Goal: Task Accomplishment & Management: Complete application form

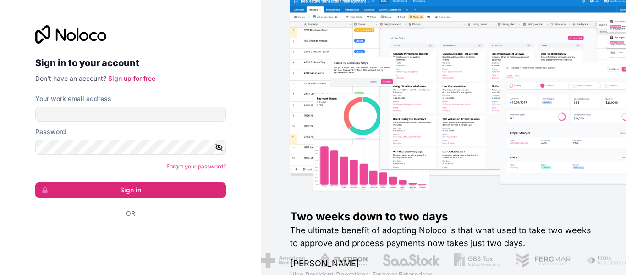
click at [103, 238] on iframe at bounding box center [127, 238] width 193 height 20
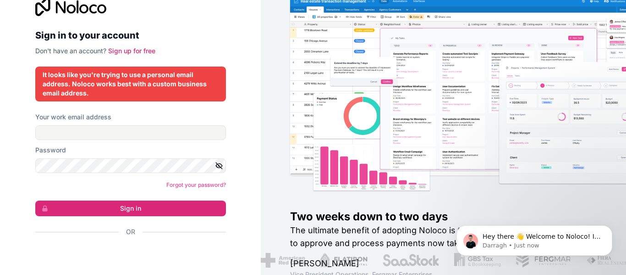
scroll to position [25, 0]
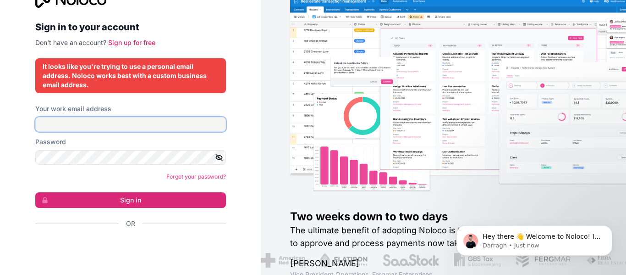
click at [113, 125] on input "Your work email address" at bounding box center [130, 124] width 191 height 15
type input "[PERSON_NAME][EMAIL_ADDRESS][DOMAIN_NAME]"
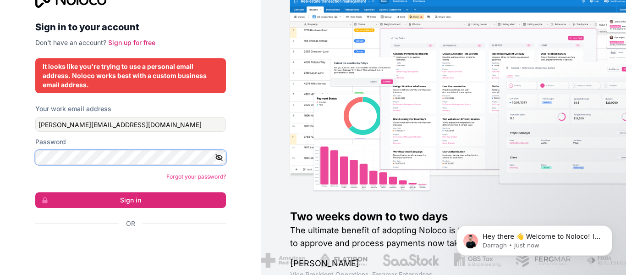
click at [35, 192] on button "Sign in" at bounding box center [130, 200] width 191 height 16
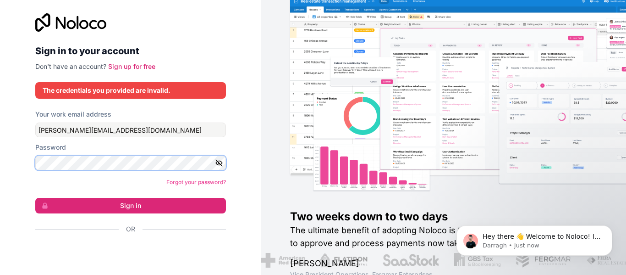
scroll to position [0, 0]
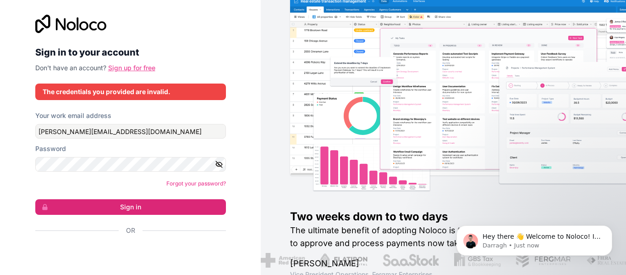
click at [143, 70] on link "Sign up for free" at bounding box center [131, 68] width 47 height 8
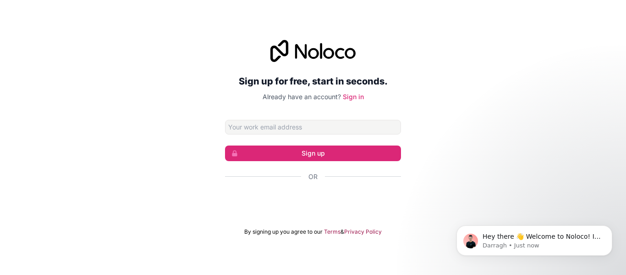
click at [233, 123] on input "Email address" at bounding box center [313, 127] width 176 height 15
type input "swanand.gadre039@nmims.in"
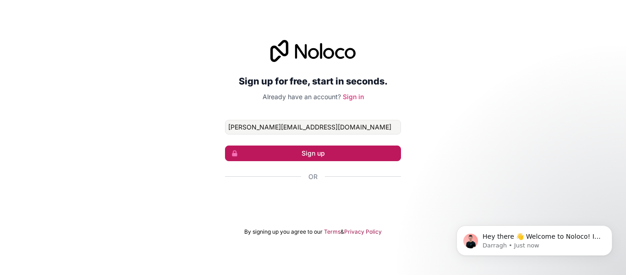
click at [291, 147] on button "Sign up" at bounding box center [313, 153] width 176 height 16
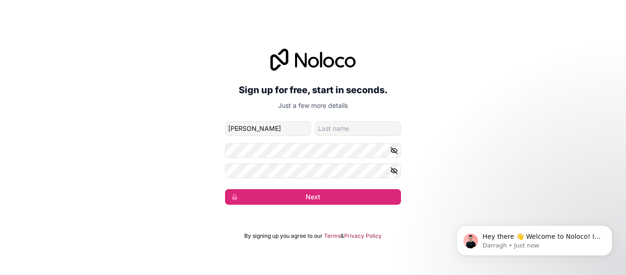
type input "Swanand"
click at [319, 125] on input "family-name" at bounding box center [358, 128] width 86 height 15
type input "Gadre"
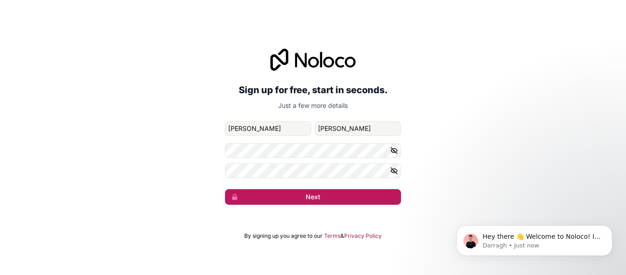
click at [313, 192] on button "Next" at bounding box center [313, 197] width 176 height 16
click at [299, 203] on button "Next" at bounding box center [313, 197] width 176 height 16
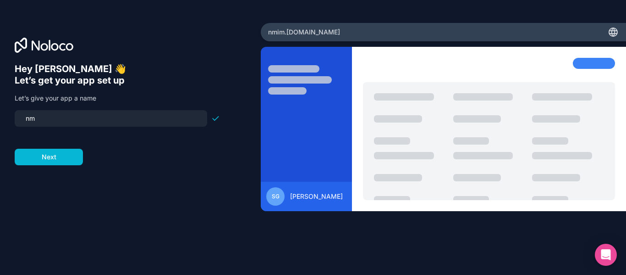
type input "n"
type input "l"
type input "imsorry"
click at [38, 150] on button "Next" at bounding box center [49, 157] width 68 height 17
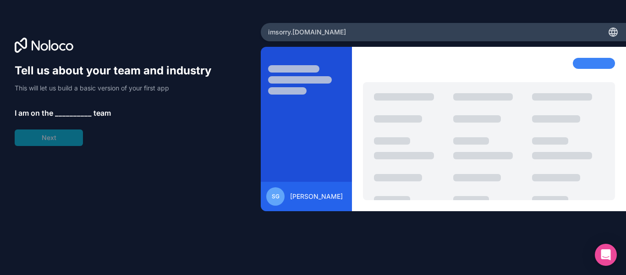
click at [50, 133] on div "Tell us about your team and industry This will let us build a basic version of …" at bounding box center [117, 104] width 205 height 83
click at [61, 112] on span "__________" at bounding box center [73, 112] width 37 height 11
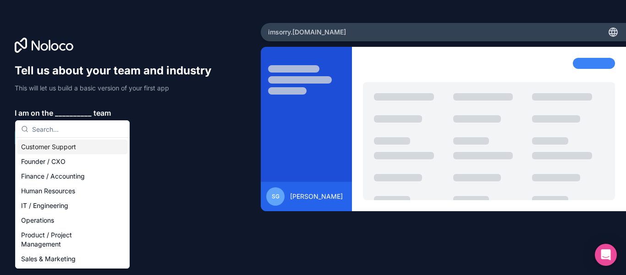
click at [59, 149] on div "Customer Support" at bounding box center [72, 146] width 110 height 15
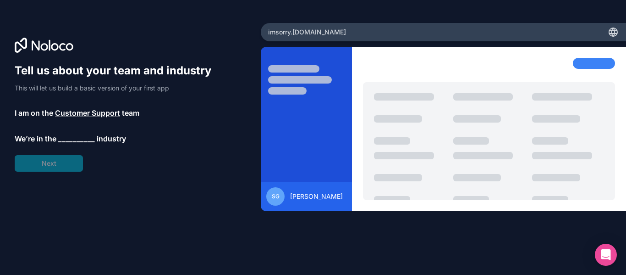
click at [66, 142] on span "__________" at bounding box center [76, 138] width 37 height 11
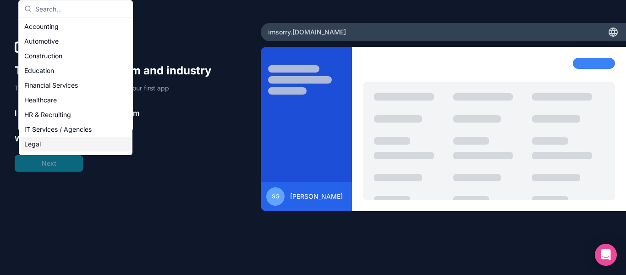
click at [66, 143] on div "Legal" at bounding box center [76, 144] width 110 height 15
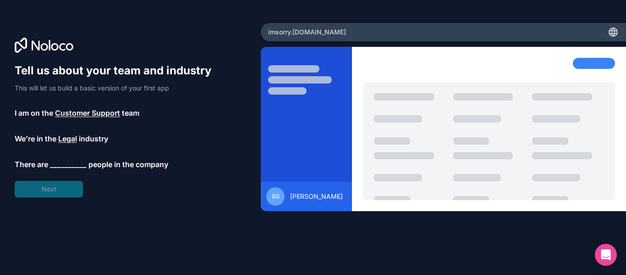
click at [77, 115] on span "Customer Support" at bounding box center [87, 112] width 65 height 11
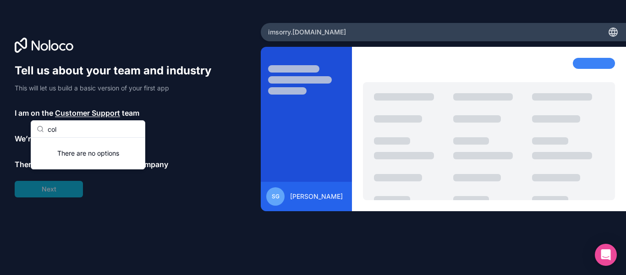
type input "col"
